Goal: Task Accomplishment & Management: Complete application form

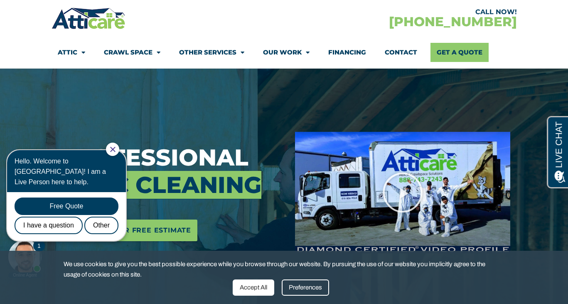
scroll to position [123, 0]
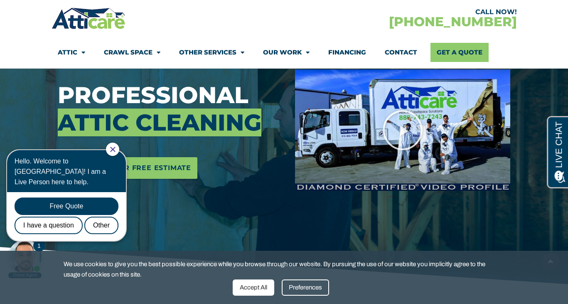
click at [253, 290] on div "Accept All" at bounding box center [254, 287] width 42 height 16
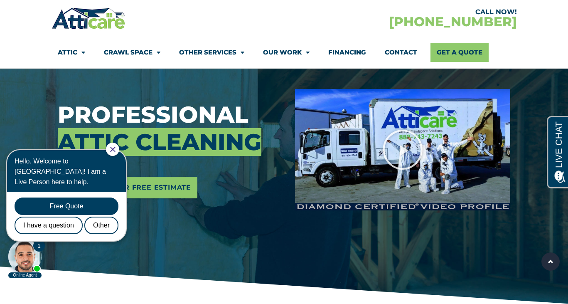
scroll to position [0, 0]
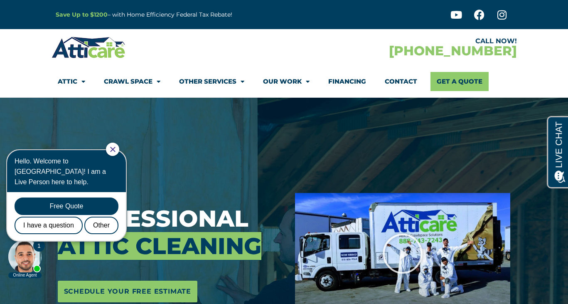
click at [118, 146] on div at bounding box center [112, 149] width 13 height 13
click at [115, 150] on icon "Close Chat" at bounding box center [112, 149] width 5 height 5
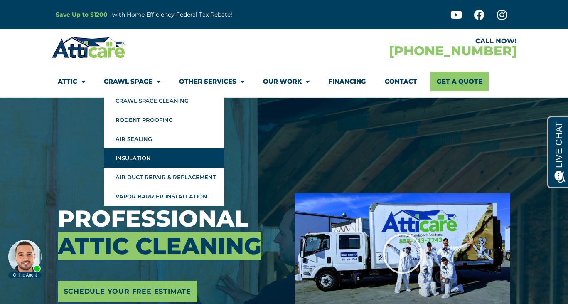
click at [142, 157] on link "Insulation" at bounding box center [164, 157] width 121 height 19
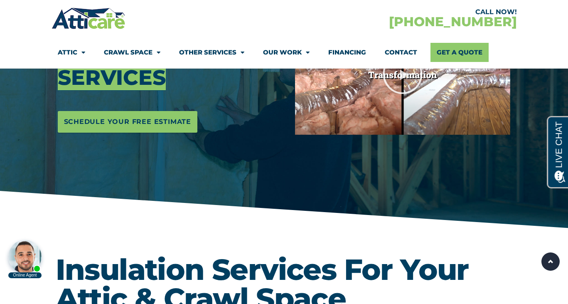
scroll to position [176, 0]
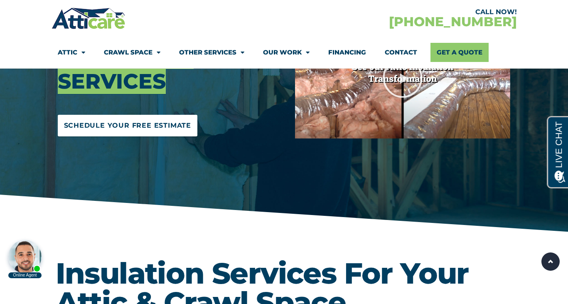
click at [140, 128] on span "Schedule Your Free Estimate" at bounding box center [128, 125] width 128 height 13
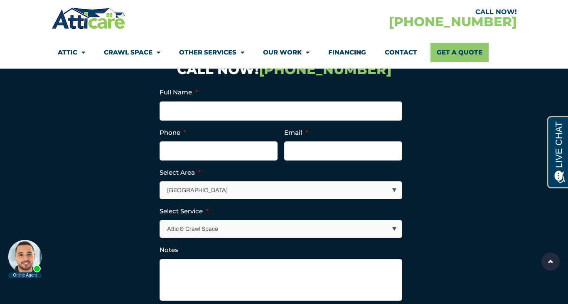
scroll to position [2534, 0]
click at [192, 110] on input "Full Name *" at bounding box center [281, 110] width 243 height 19
type input "Kim Danforth"
type input "(415) 924-2884"
click at [293, 150] on input "Email *" at bounding box center [343, 150] width 118 height 19
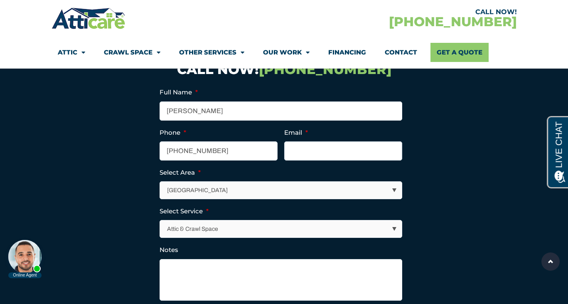
type input "kimdanforth1@gmail.com"
type input "(415) 924-2884"
click at [268, 191] on select "Los Angeles Area San Francisco Bay Area New Jersey / New York Area Other Areas" at bounding box center [281, 190] width 242 height 17
select select "[GEOGRAPHIC_DATA]"
click at [160, 182] on select "Los Angeles Area San Francisco Bay Area New Jersey / New York Area Other Areas" at bounding box center [281, 190] width 242 height 17
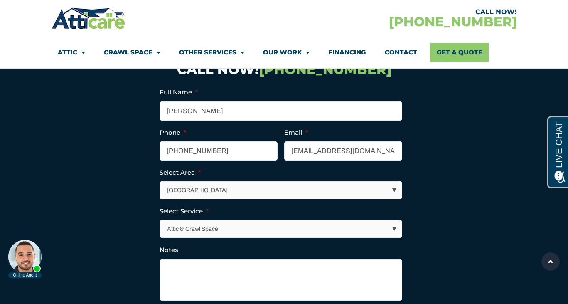
click at [249, 232] on select "Attic & Crawl Space Insulation Roofing Solar Energy Other Services" at bounding box center [281, 228] width 242 height 17
select select "Insulation"
click at [160, 220] on select "Attic & Crawl Space Insulation Roofing Solar Energy Other Services" at bounding box center [281, 228] width 242 height 17
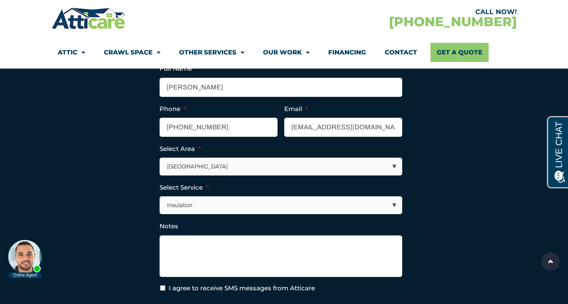
scroll to position [2559, 0]
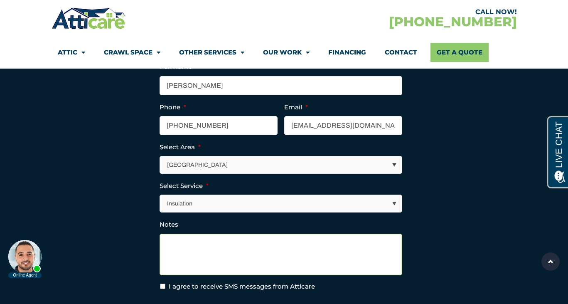
click at [236, 249] on textarea "Notes" at bounding box center [281, 255] width 243 height 42
click at [345, 246] on textarea "Hi - We're thinking of installing insulation in our home, and we would like" at bounding box center [281, 255] width 243 height 42
click at [371, 242] on textarea "Hi - We're thinking of installing insulation in our home, and would like" at bounding box center [281, 255] width 243 height 42
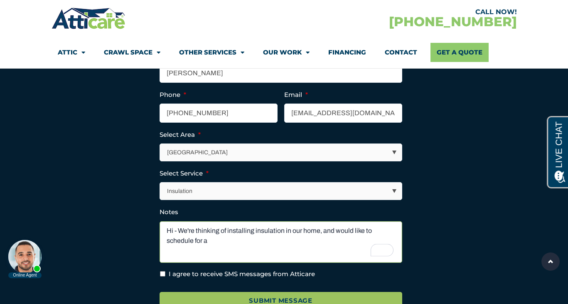
scroll to position [2574, 0]
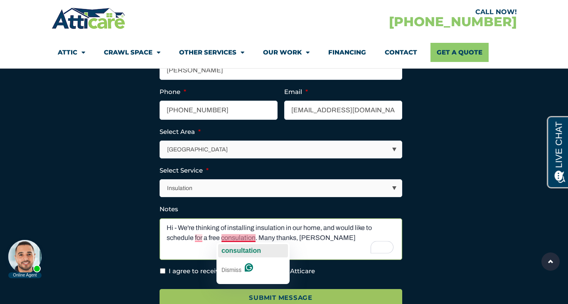
click at [233, 253] on span "consultation" at bounding box center [241, 250] width 39 height 7
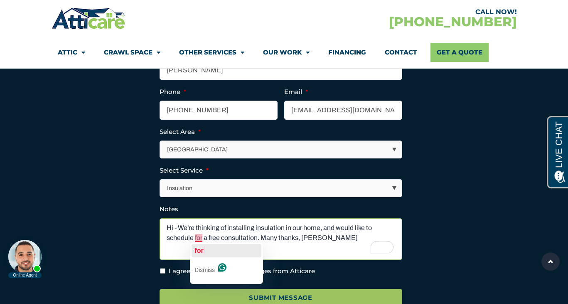
click at [202, 250] on span "for" at bounding box center [199, 250] width 9 height 7
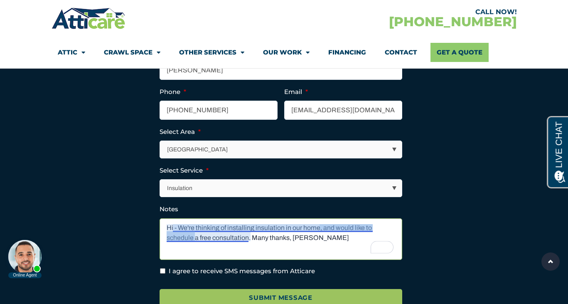
click at [295, 228] on textarea "Hi - We're thinking of installing insulation in our home, and would like to sch…" at bounding box center [281, 239] width 243 height 42
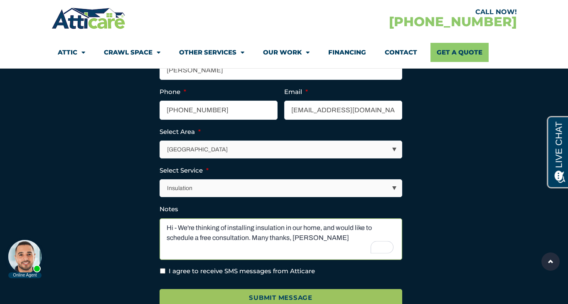
click at [322, 238] on textarea "Hi - We're thinking of installing insulation in our home, and would like to sch…" at bounding box center [281, 239] width 243 height 42
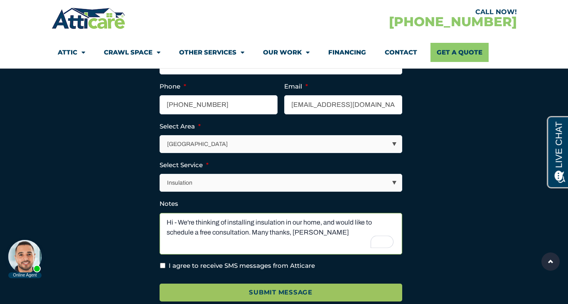
scroll to position [2583, 0]
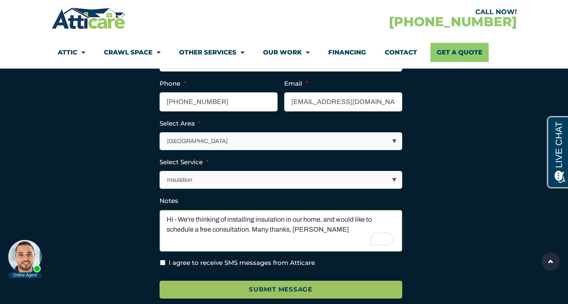
type textarea "Hi - We're thinking of installing insulation in our home, and would like to sch…"
click at [163, 264] on input "I agree to receive SMS messages from Atticare" at bounding box center [162, 262] width 5 height 5
checkbox input "true"
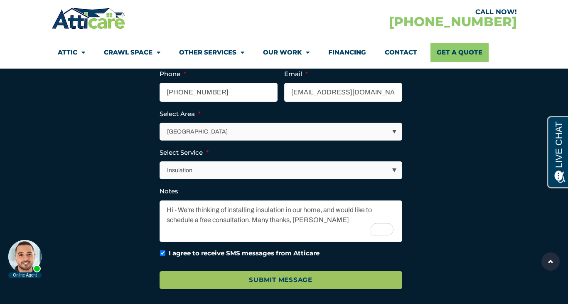
scroll to position [2595, 0]
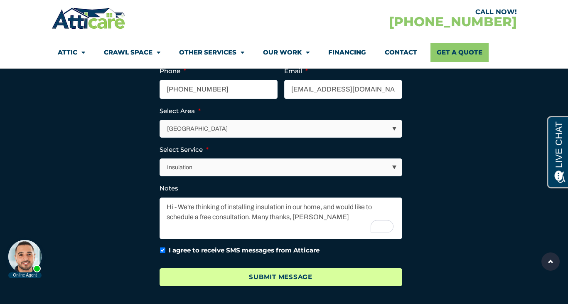
click at [277, 279] on input "Submit Message" at bounding box center [281, 277] width 243 height 18
